Goal: Information Seeking & Learning: Find specific fact

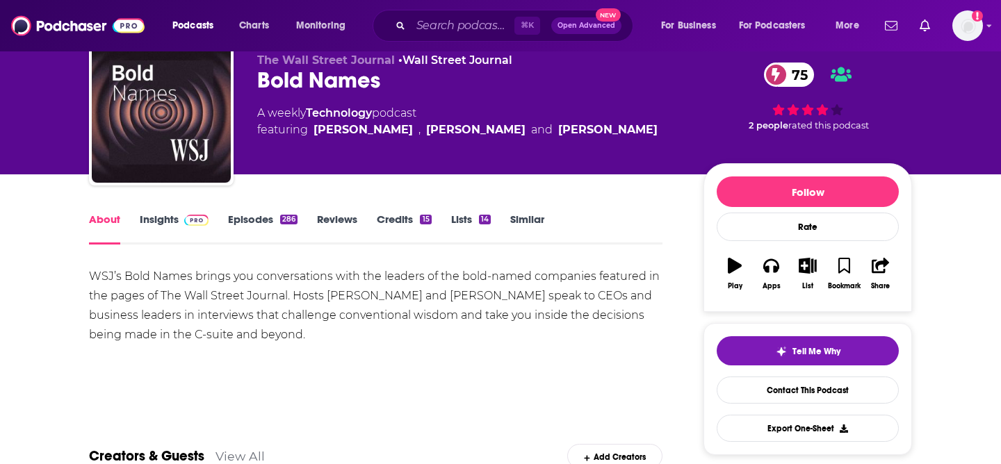
scroll to position [49, 0]
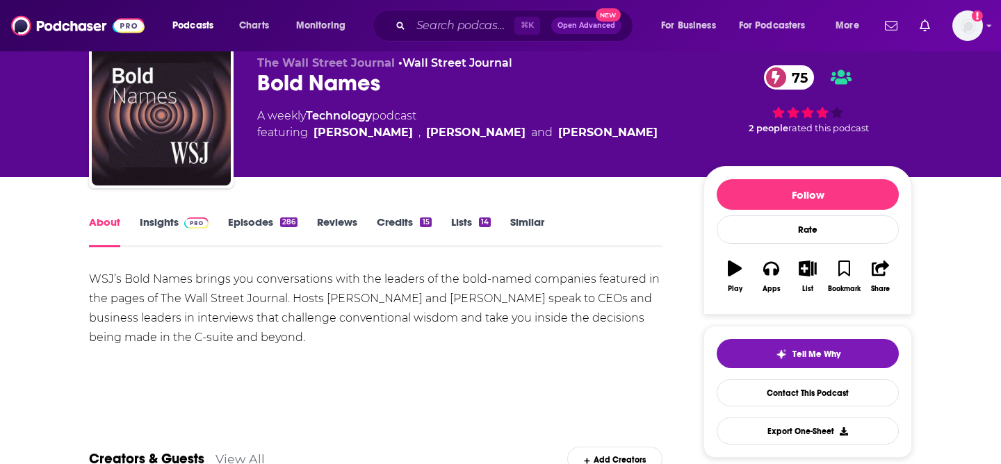
click at [172, 231] on link "Insights" at bounding box center [174, 231] width 69 height 32
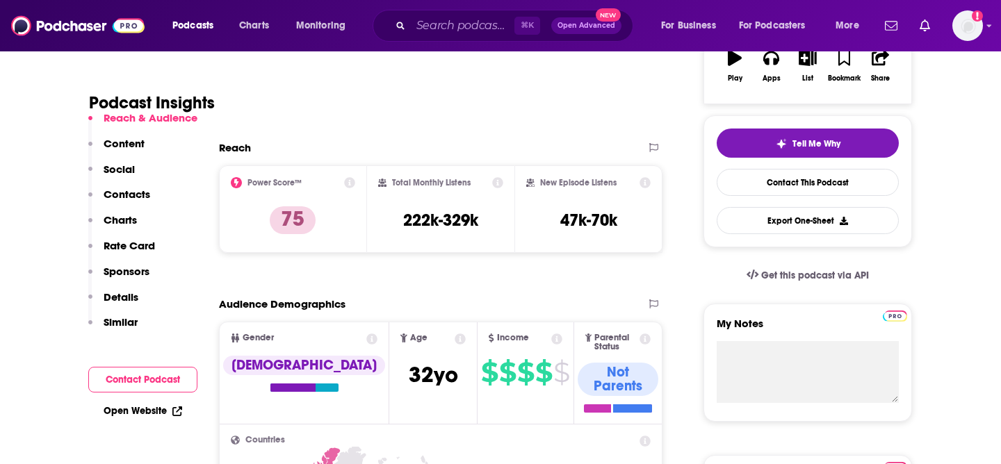
scroll to position [303, 0]
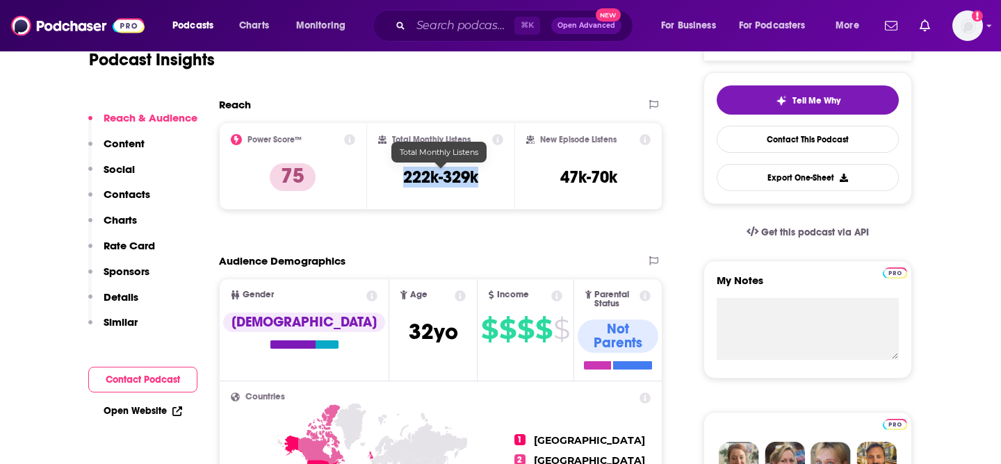
drag, startPoint x: 489, startPoint y: 181, endPoint x: 401, endPoint y: 181, distance: 88.3
click at [401, 181] on div "Total Monthly Listens 222k-329k" at bounding box center [441, 166] width 126 height 64
copy h3 "222k-329k"
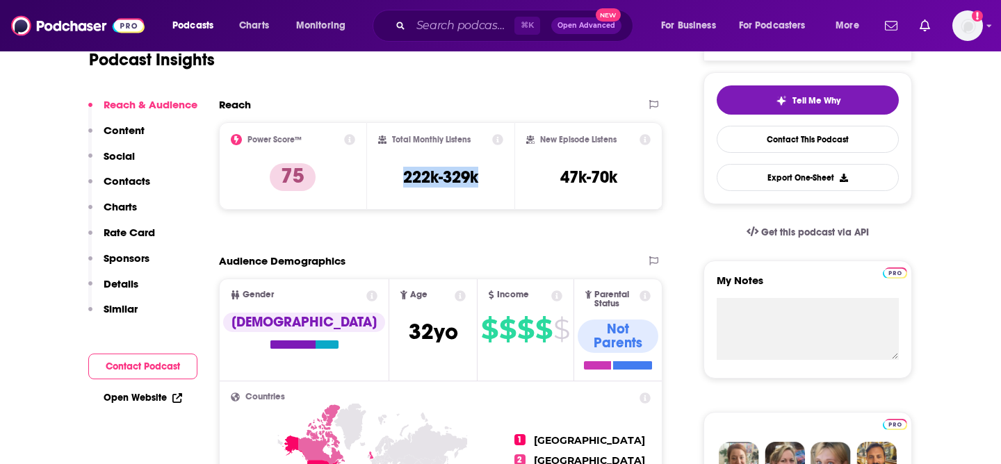
scroll to position [0, 0]
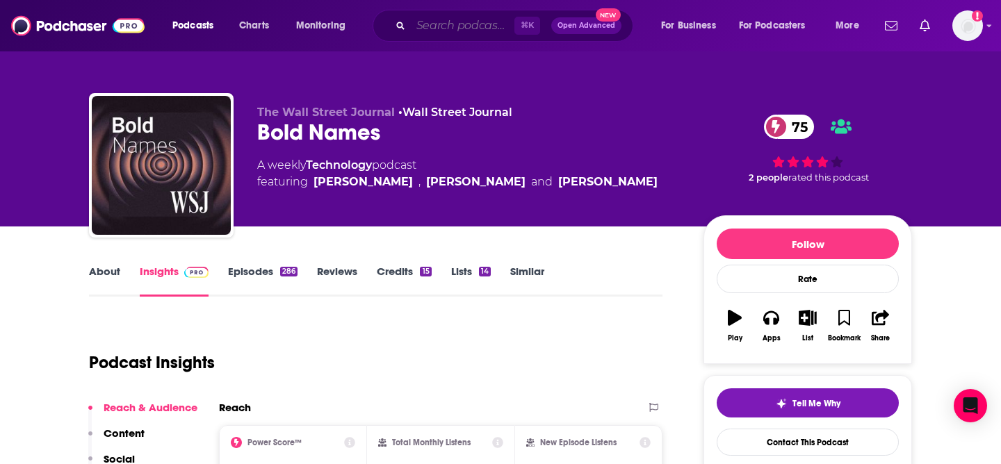
click at [454, 20] on input "Search podcasts, credits, & more..." at bounding box center [463, 26] width 104 height 22
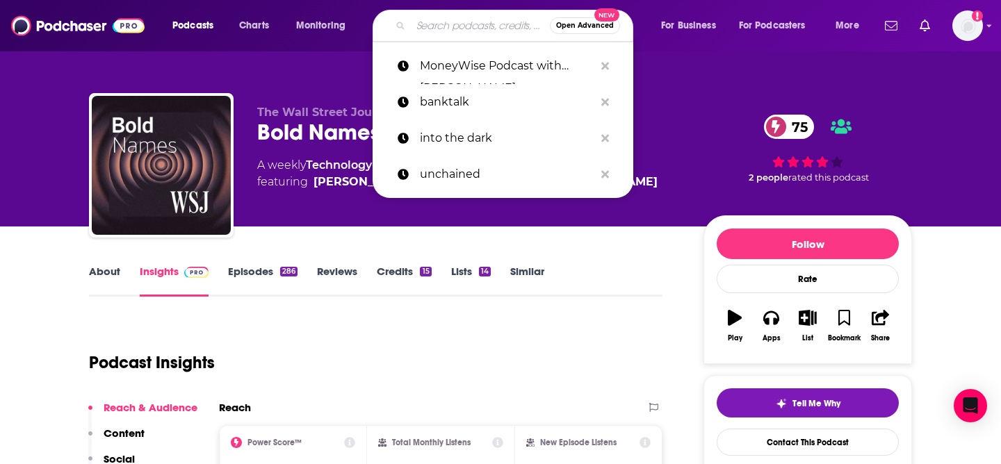
paste input "WSJ's Take On the Week"
type input "WSJ's Take On the Week"
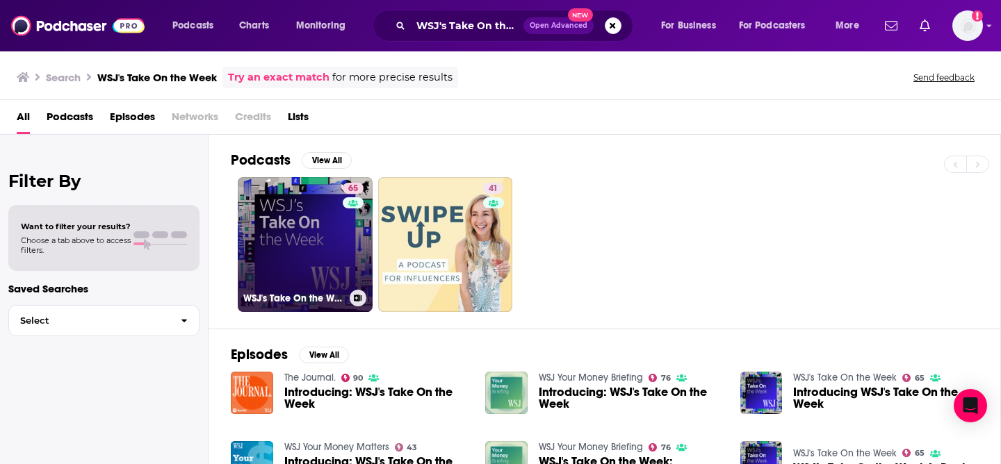
click at [318, 215] on link "65 WSJ's Take On the Week" at bounding box center [305, 244] width 135 height 135
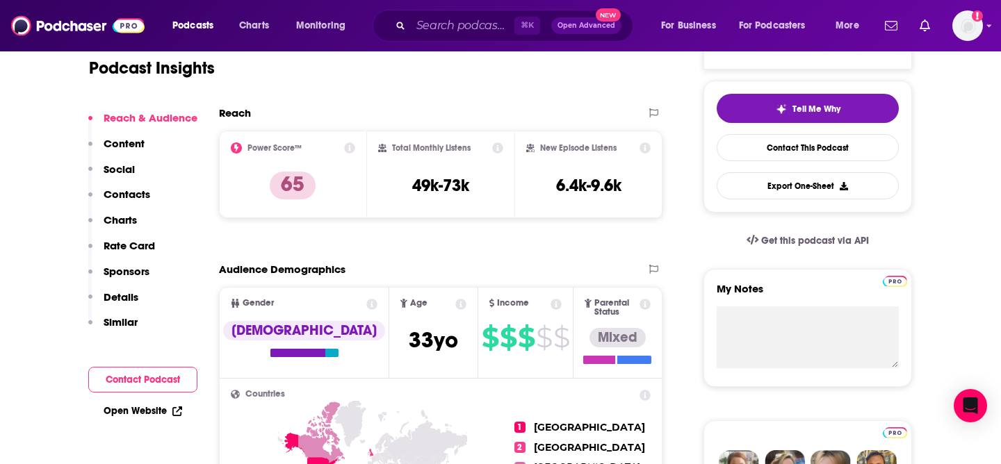
scroll to position [296, 0]
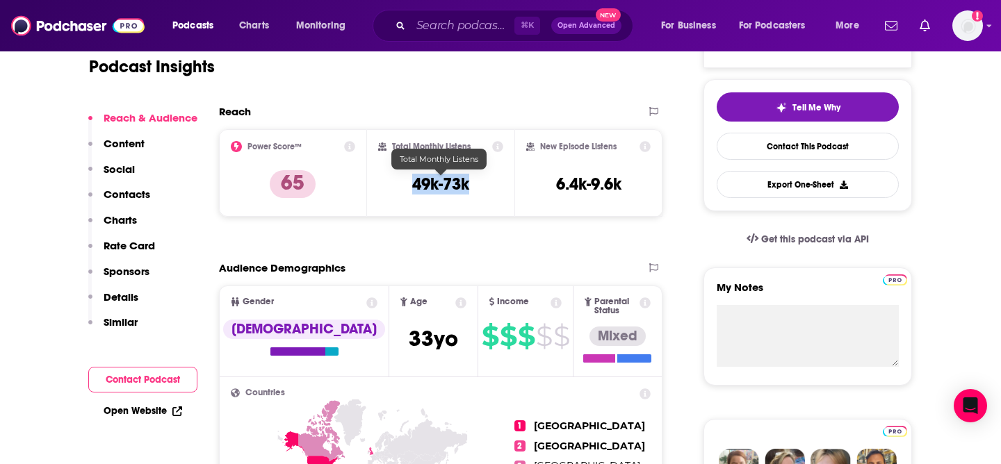
drag, startPoint x: 479, startPoint y: 186, endPoint x: 400, endPoint y: 186, distance: 79.2
click at [400, 186] on div "Total Monthly Listens 49k-73k" at bounding box center [441, 173] width 126 height 64
copy h3 "49k-73k"
